Goal: Information Seeking & Learning: Learn about a topic

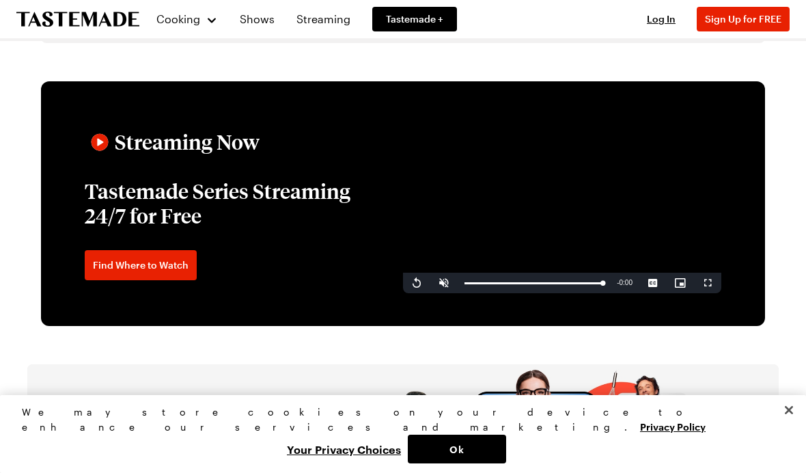
scroll to position [2046, 0]
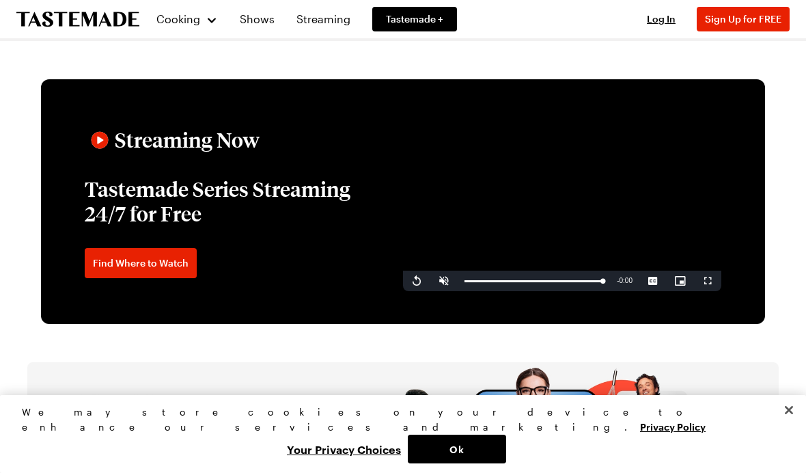
click at [228, 152] on h2 "Streaming Now" at bounding box center [187, 140] width 145 height 25
click at [167, 270] on span "Find Where to Watch" at bounding box center [141, 263] width 96 height 14
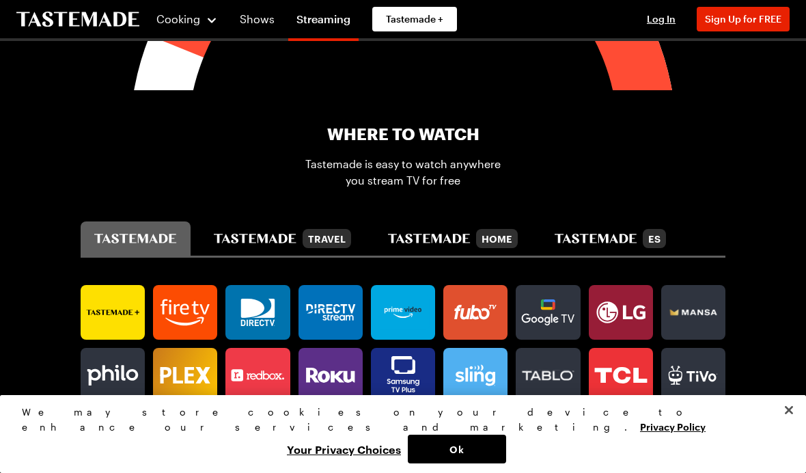
scroll to position [635, 0]
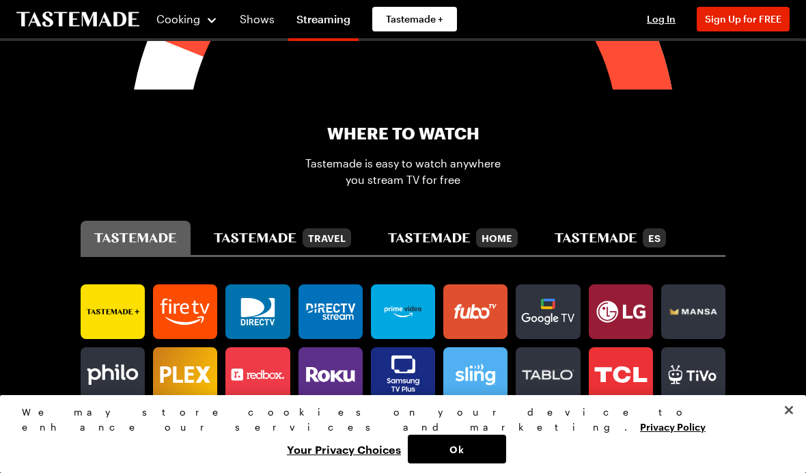
click at [273, 319] on icon at bounding box center [257, 311] width 64 height 38
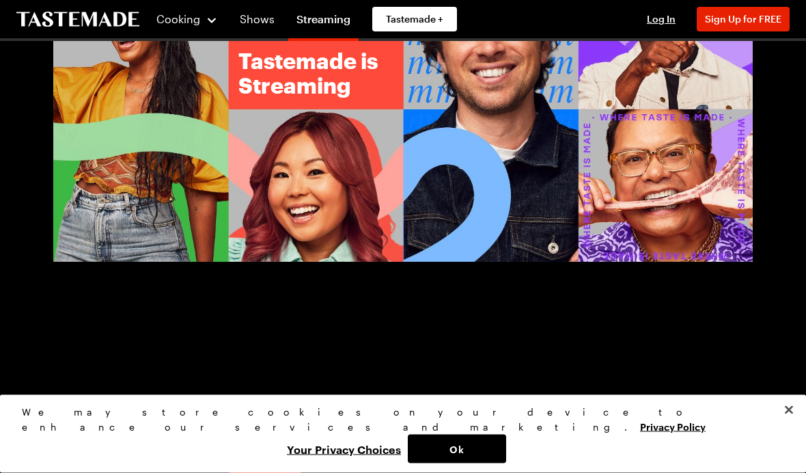
scroll to position [0, 0]
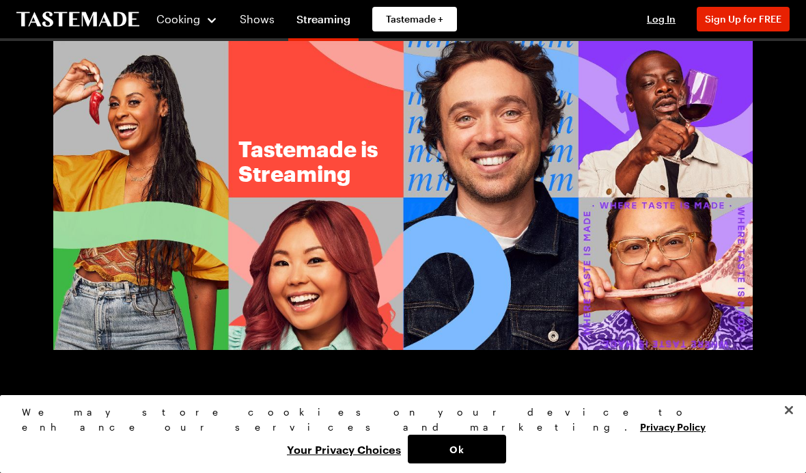
click at [199, 25] on span "Cooking" at bounding box center [178, 18] width 44 height 13
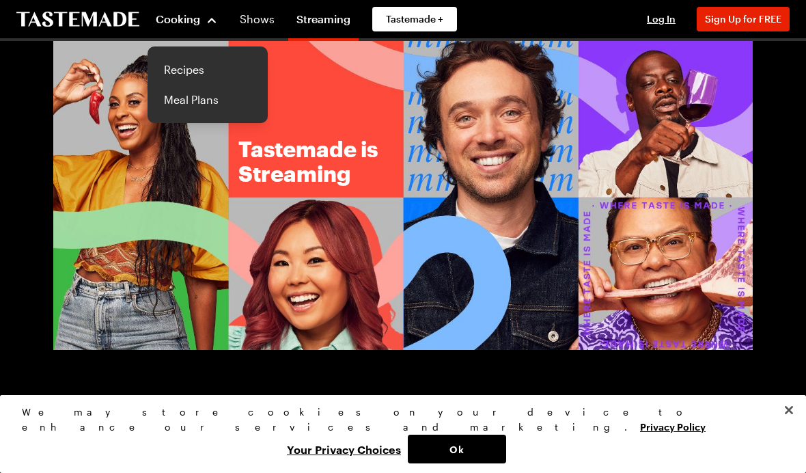
click at [193, 79] on link "Recipes" at bounding box center [208, 70] width 104 height 30
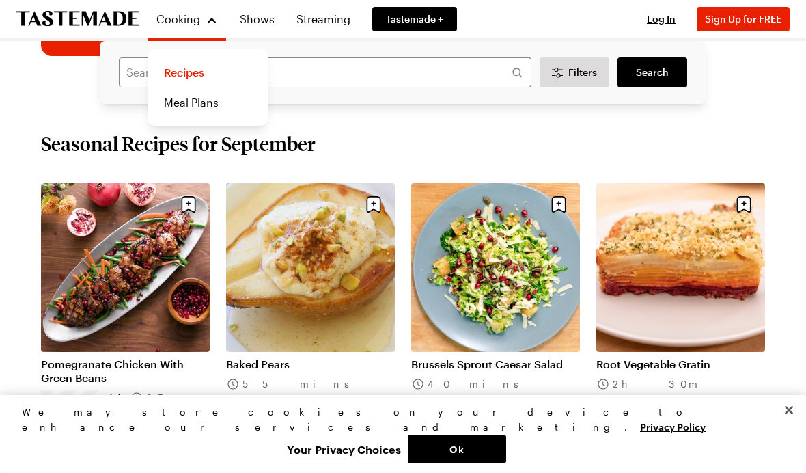
scroll to position [360, 0]
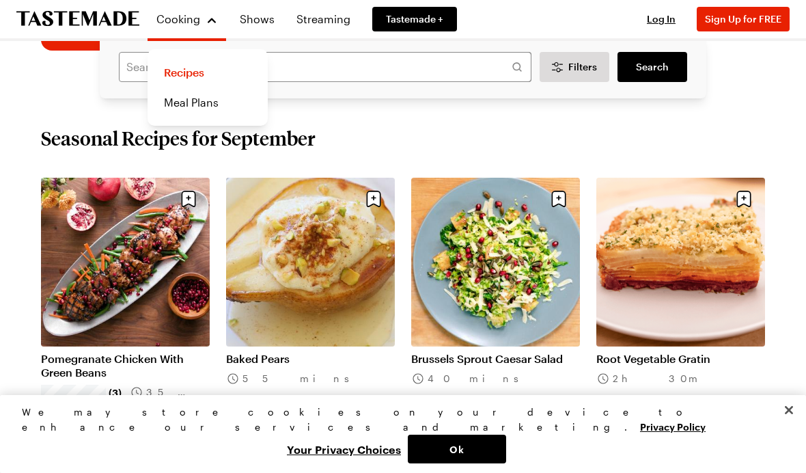
click at [519, 352] on link "Brussels Sprout Caesar Salad" at bounding box center [495, 359] width 169 height 14
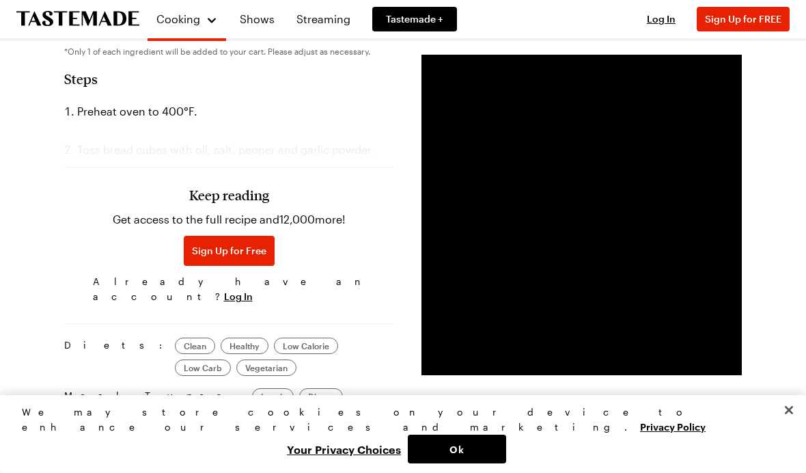
scroll to position [1114, 0]
